Goal: Information Seeking & Learning: Learn about a topic

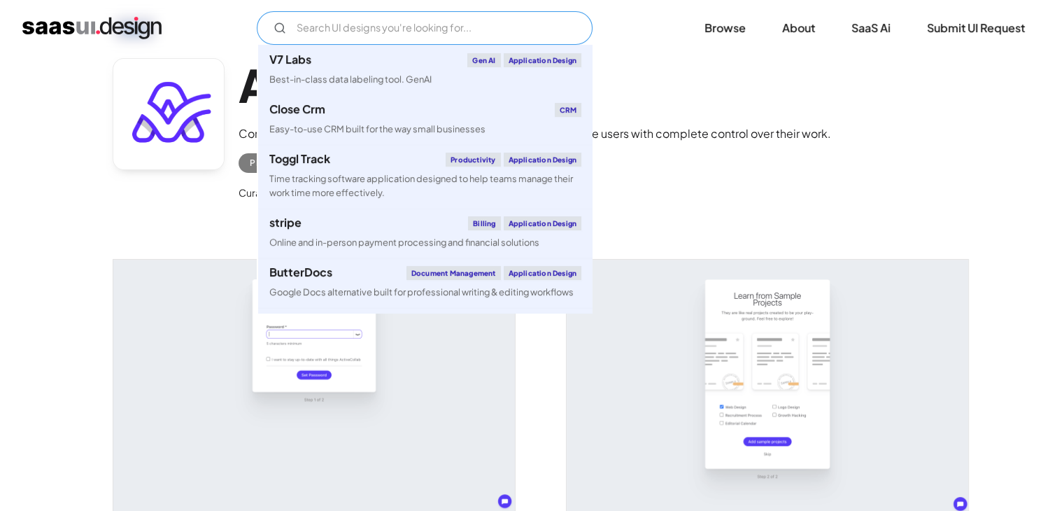
click at [355, 24] on input "Email Form" at bounding box center [425, 28] width 336 height 34
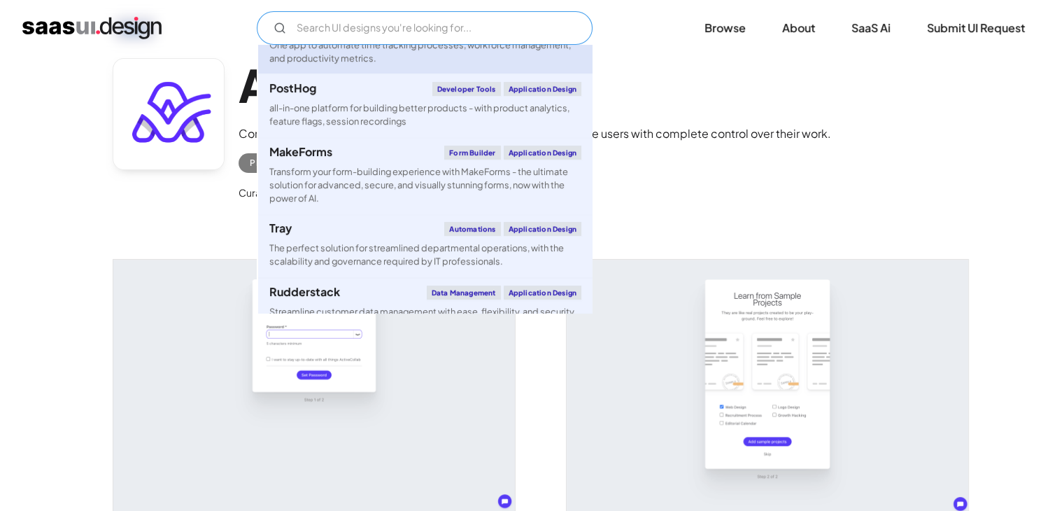
scroll to position [1042, 0]
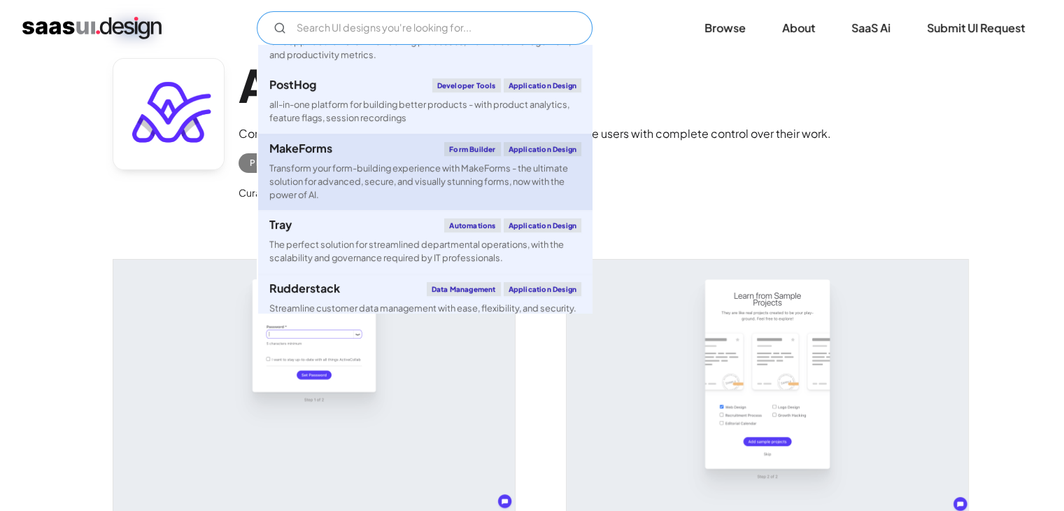
click at [358, 177] on div "Transform your form-building experience with MakeForms - the ultimate solution …" at bounding box center [425, 182] width 312 height 41
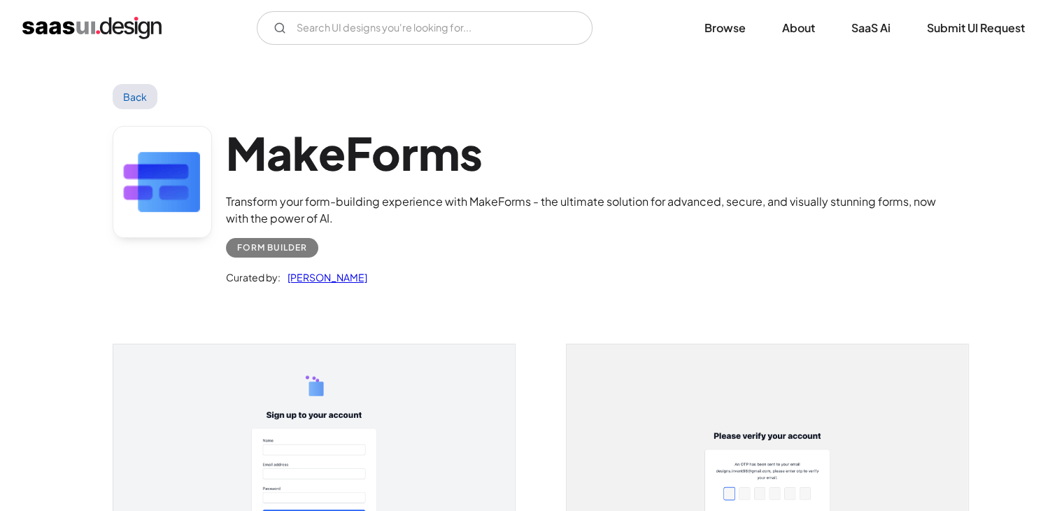
click at [341, 393] on img "open lightbox" at bounding box center [314, 469] width 402 height 251
